Goal: Information Seeking & Learning: Learn about a topic

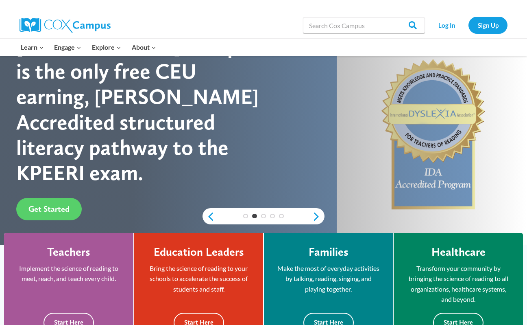
scroll to position [65, 0]
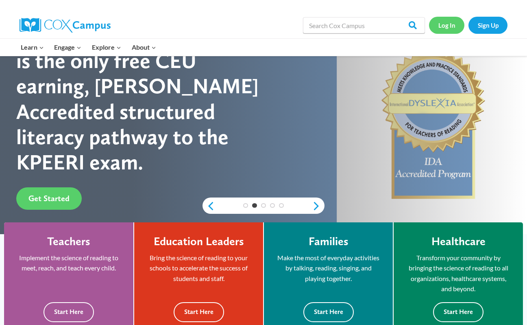
click at [451, 24] on link "Log In" at bounding box center [446, 25] width 35 height 17
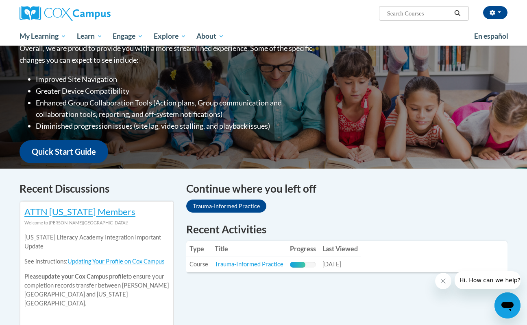
scroll to position [119, 0]
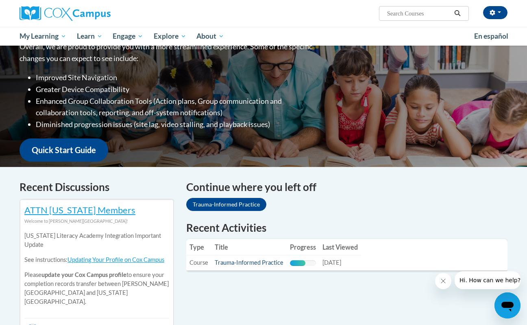
click at [257, 259] on link "Trauma-Informed Practice" at bounding box center [249, 262] width 69 height 7
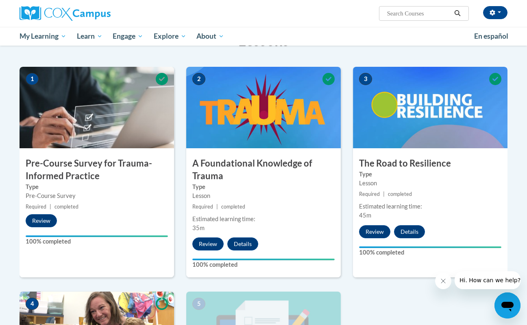
scroll to position [257, 0]
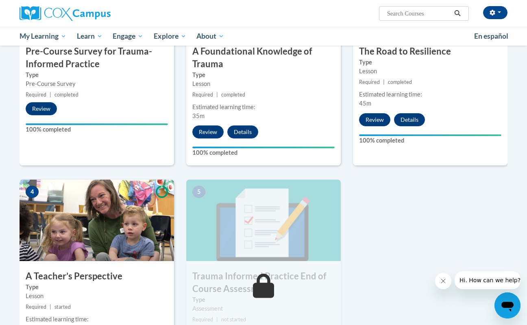
click at [69, 229] on img at bounding box center [97, 219] width 155 height 81
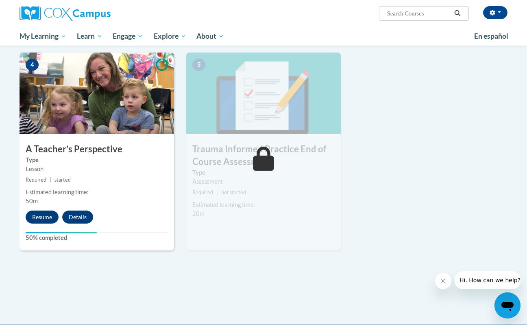
scroll to position [386, 0]
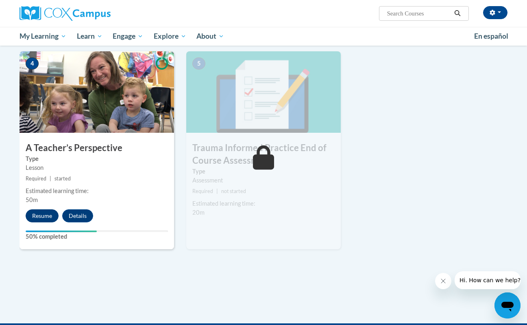
click at [45, 212] on button "Resume" at bounding box center [42, 215] width 33 height 13
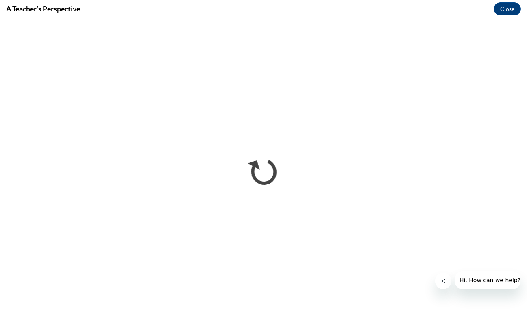
scroll to position [0, 0]
